Goal: Navigation & Orientation: Go to known website

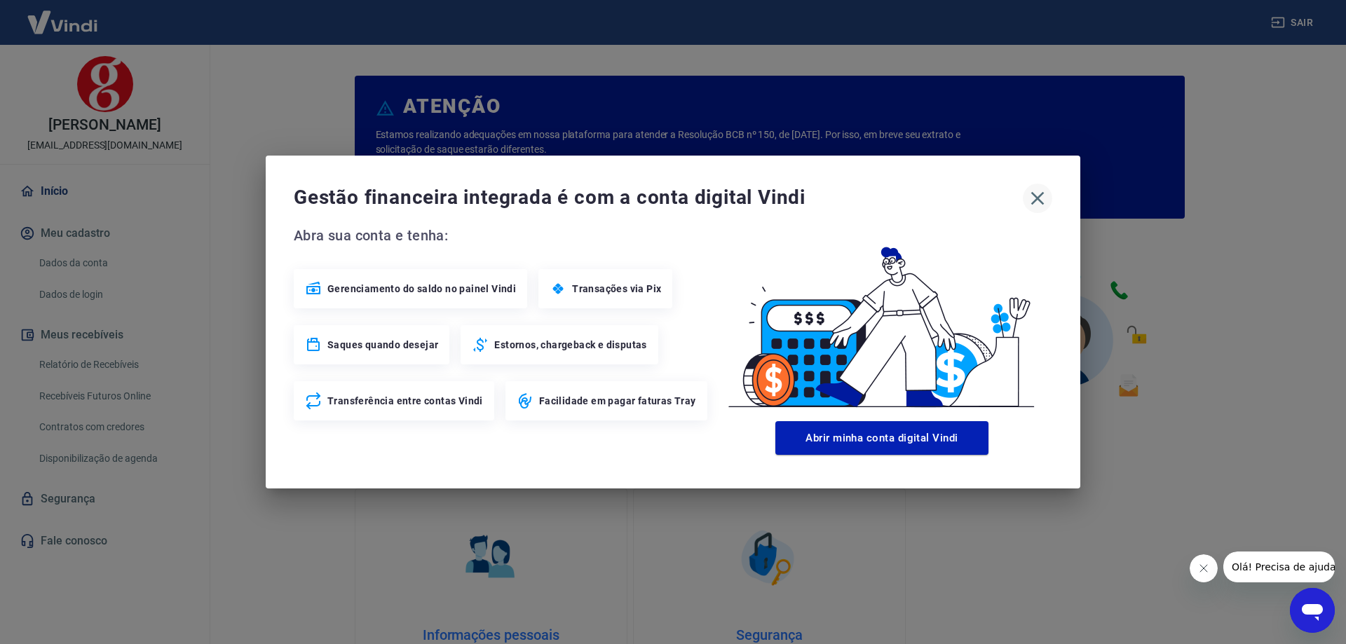
click at [1033, 193] on icon "button" at bounding box center [1037, 198] width 22 height 22
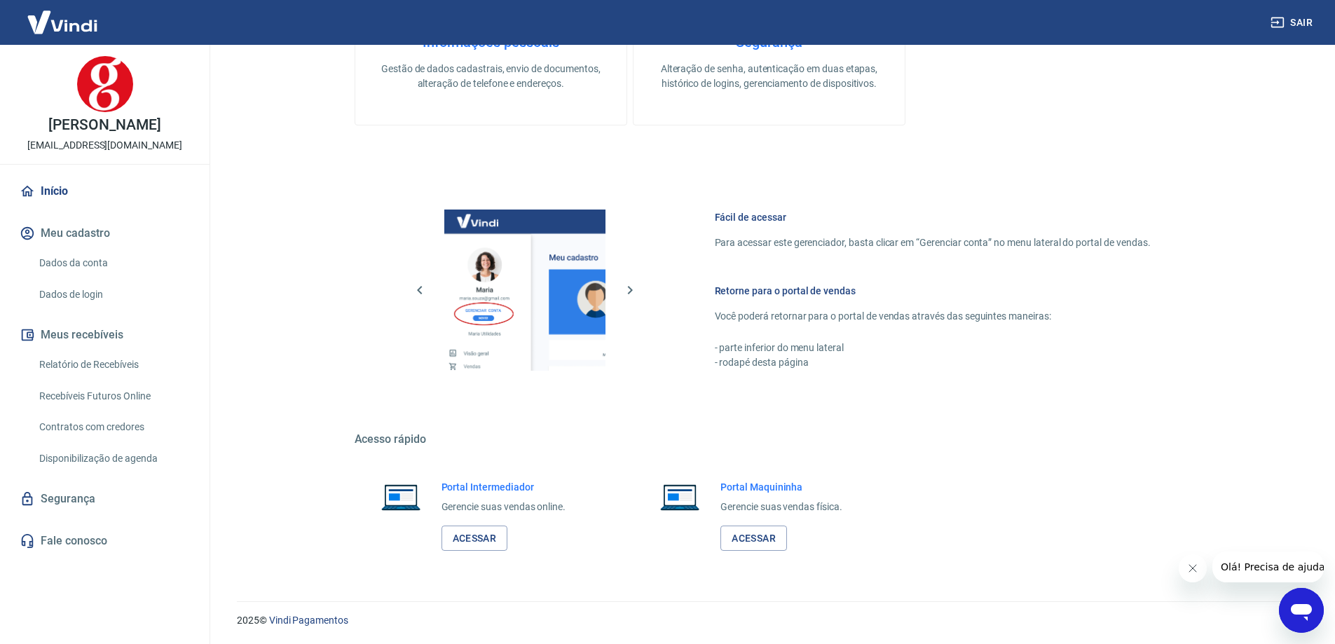
scroll to position [594, 0]
click at [469, 532] on link "Acessar" at bounding box center [475, 538] width 67 height 26
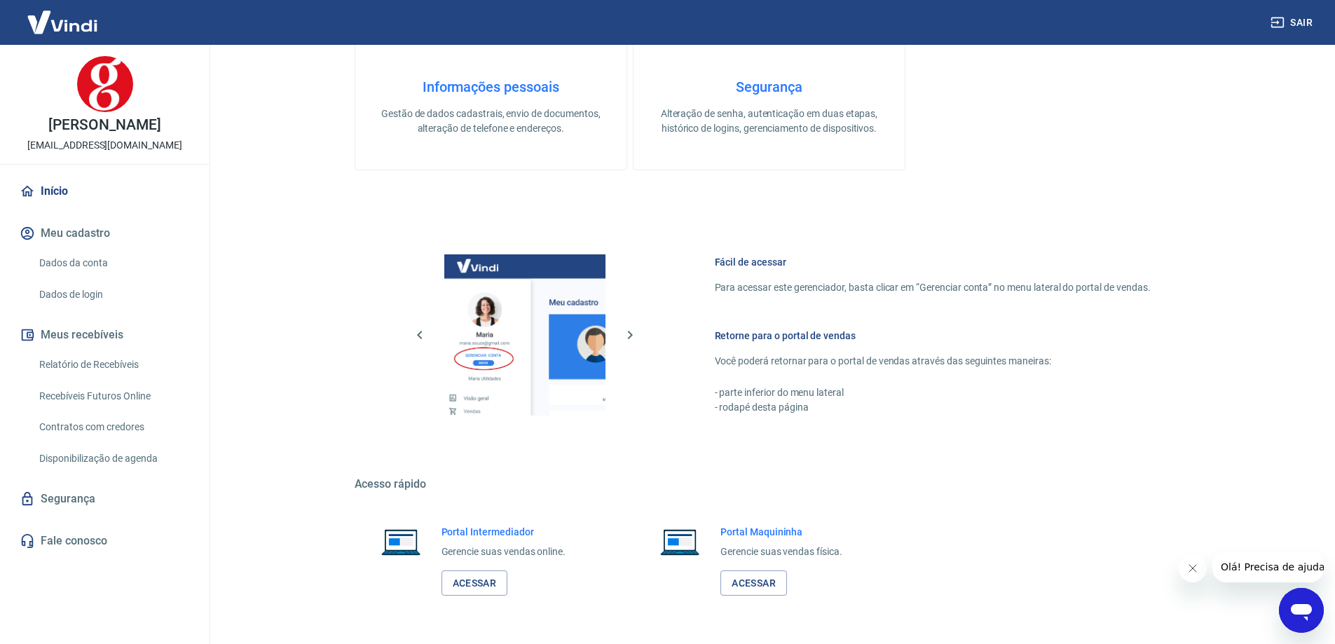
scroll to position [524, 0]
